Goal: Task Accomplishment & Management: Complete application form

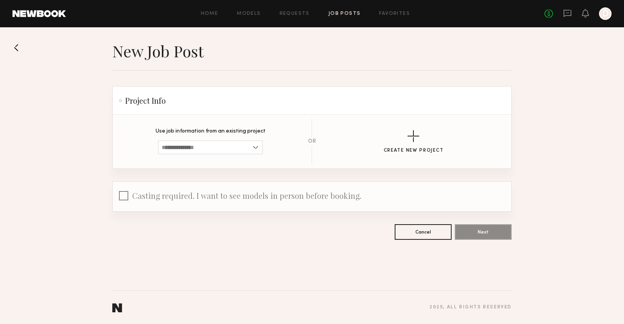
click at [607, 18] on div at bounding box center [605, 13] width 12 height 12
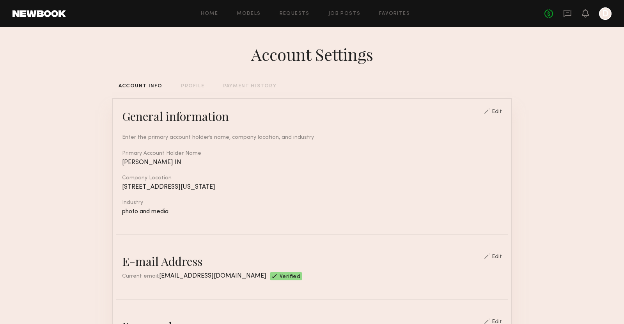
click at [254, 18] on div "Home Models Requests Job Posts Favorites Sign Out No fees up to $5,000 D" at bounding box center [338, 13] width 545 height 12
click at [256, 14] on link "Models" at bounding box center [249, 13] width 24 height 5
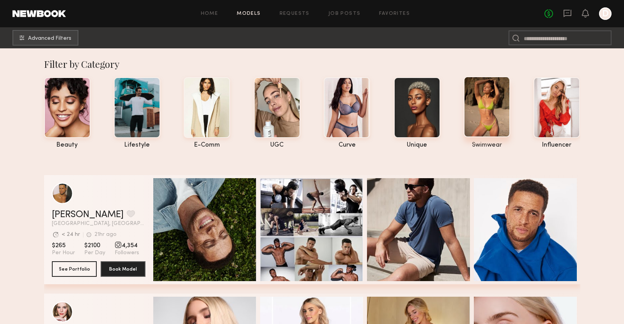
click at [485, 94] on div at bounding box center [486, 106] width 46 height 61
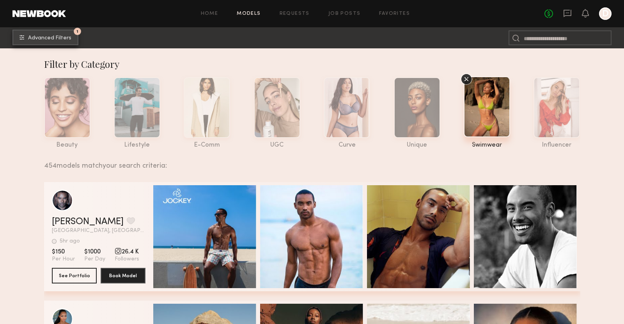
click at [63, 36] on span "Advanced Filters" at bounding box center [49, 37] width 43 height 5
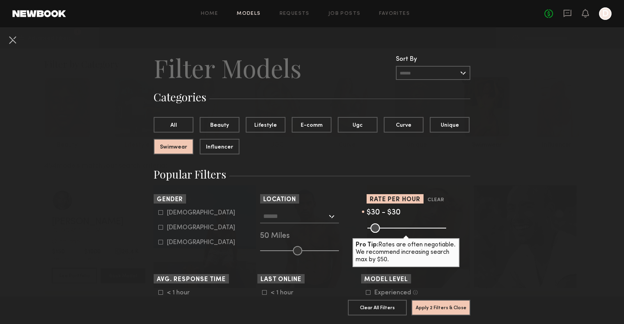
type input "**"
drag, startPoint x: 442, startPoint y: 227, endPoint x: 302, endPoint y: 223, distance: 139.6
click at [306, 223] on section "Sort By Rate LOW TO HIGH HIGH TO LOW Experience LOW TO HIGH HIGH TO LOW Gender …" at bounding box center [312, 224] width 316 height 61
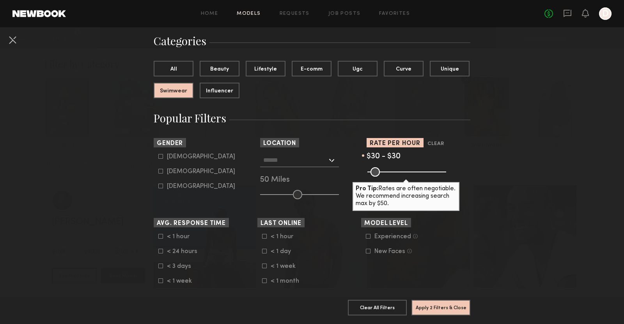
scroll to position [71, 0]
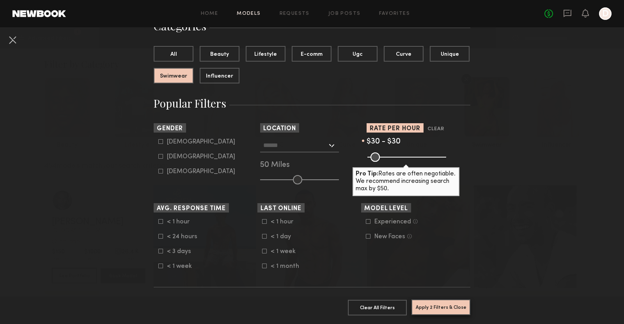
click at [443, 307] on button "Apply 2 Filters & Close" at bounding box center [440, 307] width 59 height 16
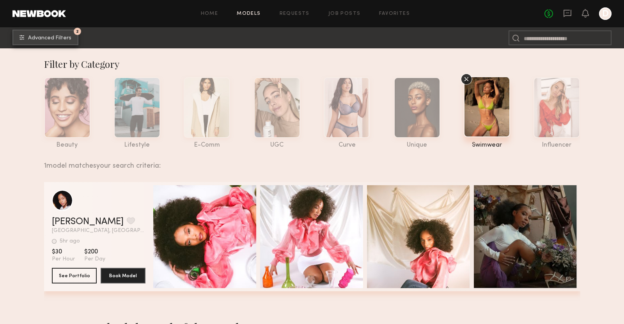
click at [69, 37] on span "Advanced Filters" at bounding box center [49, 37] width 43 height 5
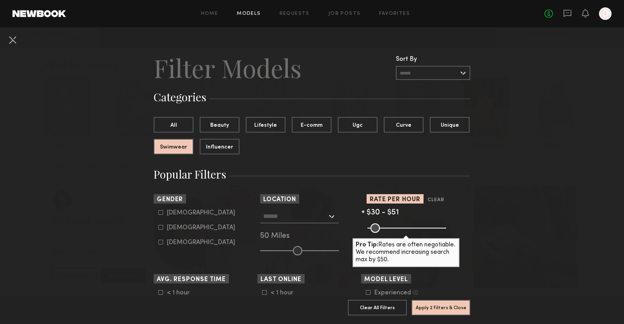
drag, startPoint x: 375, startPoint y: 228, endPoint x: 375, endPoint y: 233, distance: 5.1
type input "**"
click at [375, 233] on input "range" at bounding box center [406, 227] width 79 height 9
click at [444, 312] on button "Apply 2 Filters & Close" at bounding box center [440, 307] width 59 height 16
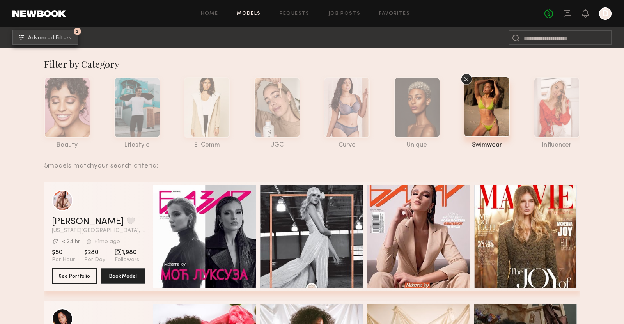
click at [61, 38] on span "Advanced Filters" at bounding box center [49, 37] width 43 height 5
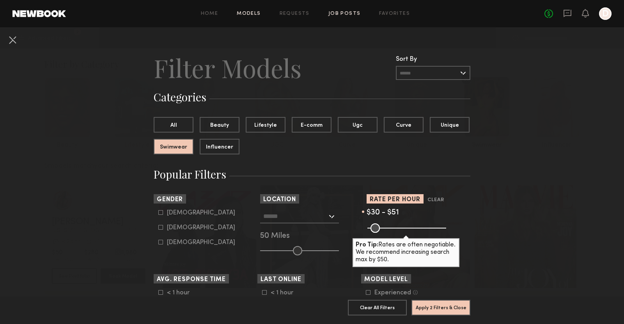
click at [345, 13] on link "Job Posts" at bounding box center [344, 13] width 32 height 5
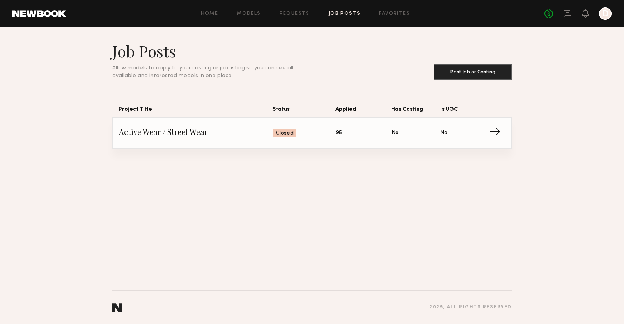
click at [486, 59] on header "Job Posts Allow models to apply to your casting or job listing so you can see a…" at bounding box center [311, 60] width 399 height 38
click at [469, 71] on button "Post Job or Casting" at bounding box center [472, 72] width 78 height 16
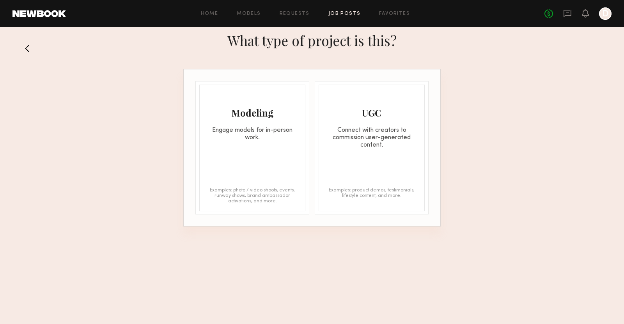
click at [363, 131] on div "Connect with creators to commission user-generated content." at bounding box center [371, 138] width 105 height 22
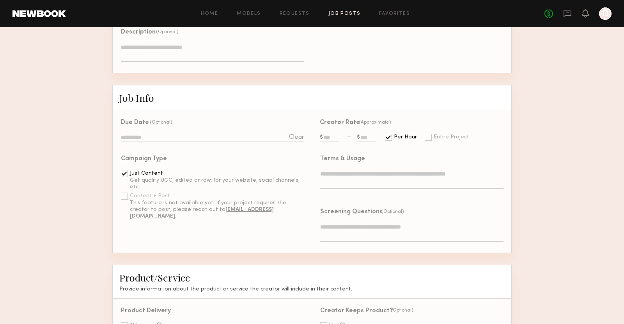
scroll to position [202, 0]
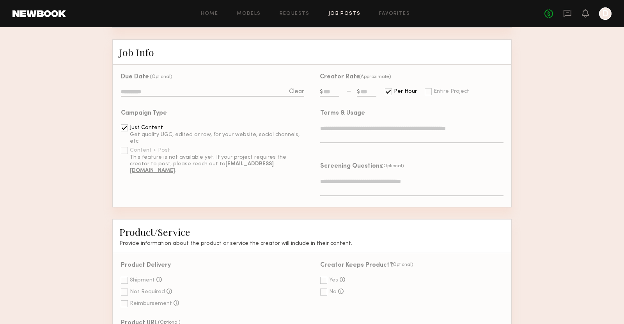
click at [385, 88] on div at bounding box center [388, 91] width 7 height 7
click at [259, 15] on link "Models" at bounding box center [249, 13] width 24 height 5
